Goal: Information Seeking & Learning: Learn about a topic

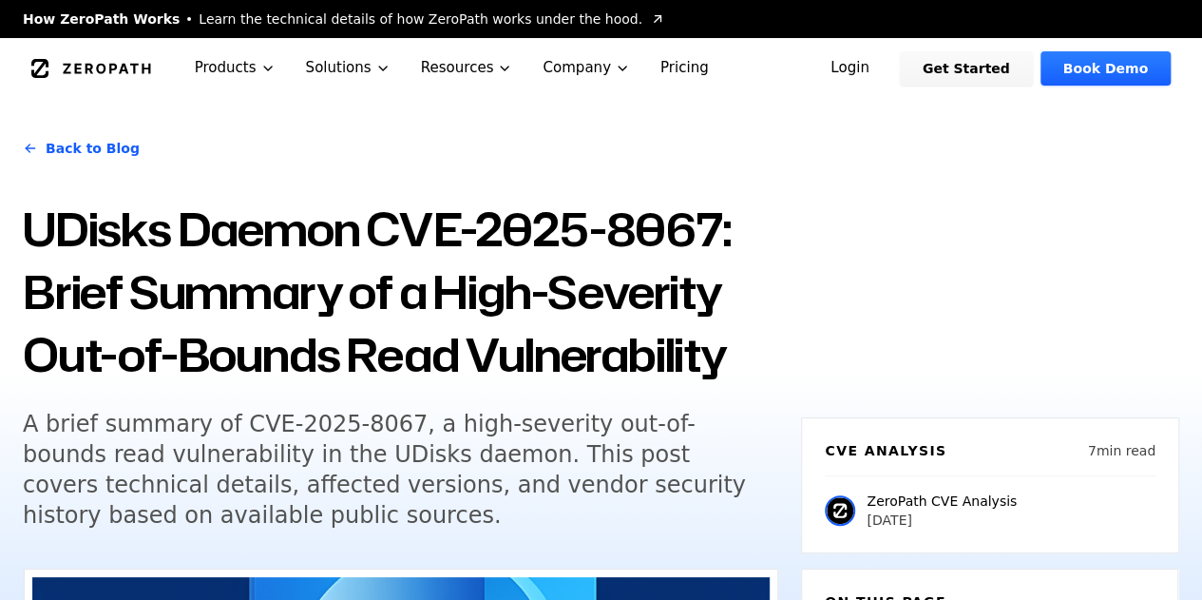
click at [91, 146] on link "Back to Blog" at bounding box center [81, 148] width 117 height 53
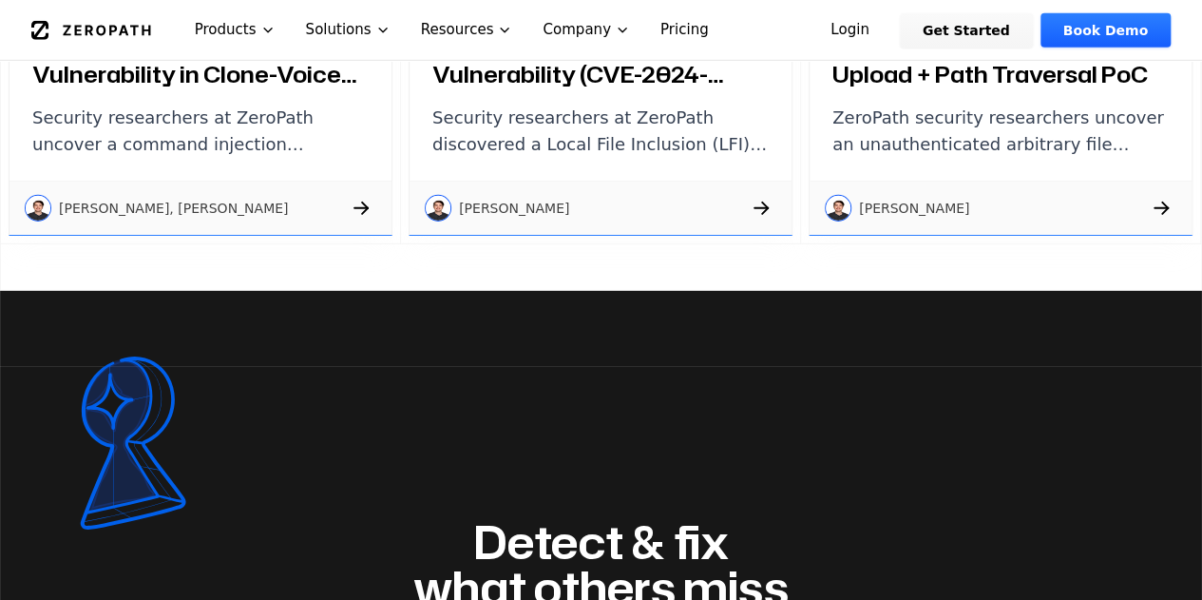
scroll to position [2946, 0]
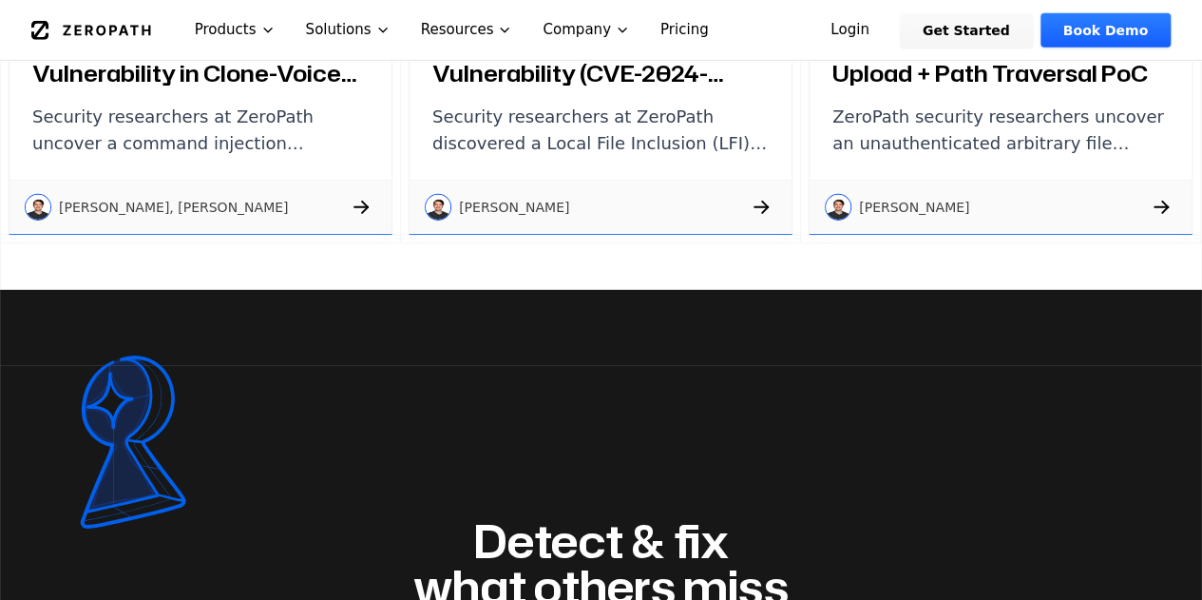
drag, startPoint x: 396, startPoint y: 233, endPoint x: 406, endPoint y: 224, distance: 12.8
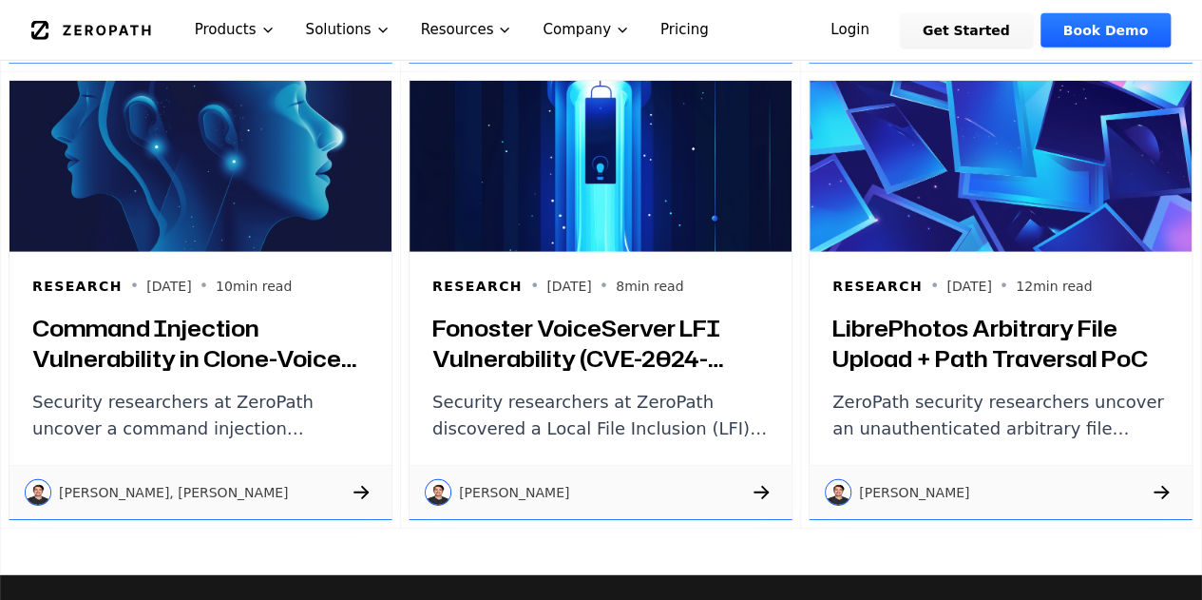
scroll to position [2661, 0]
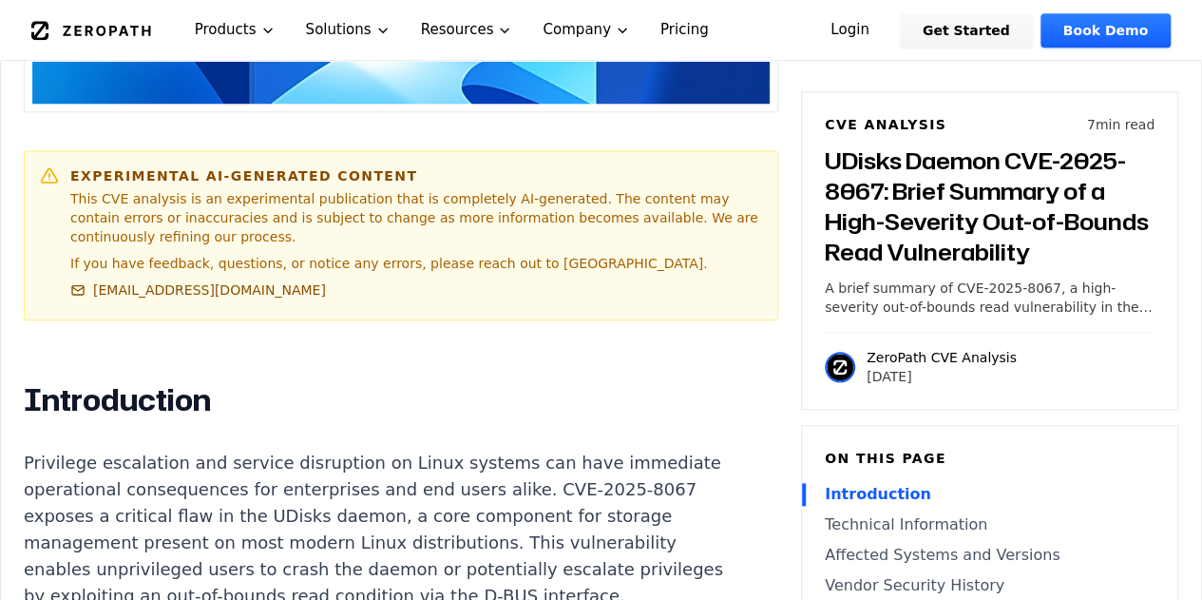
scroll to position [1256, 0]
